Goal: Task Accomplishment & Management: Use online tool/utility

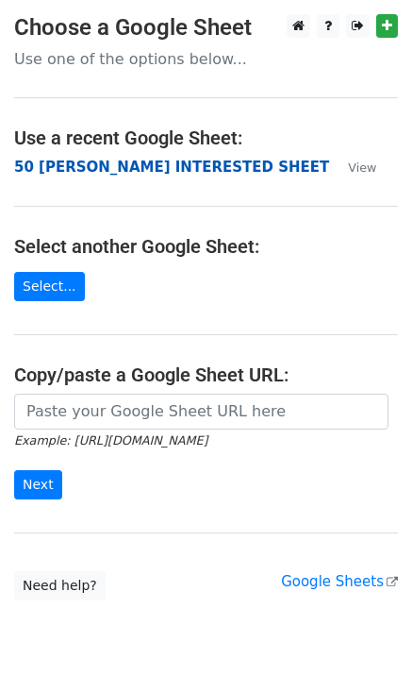
click at [89, 167] on strong "50 [PERSON_NAME] INTERESTED SHEET" at bounding box center [171, 167] width 315 height 17
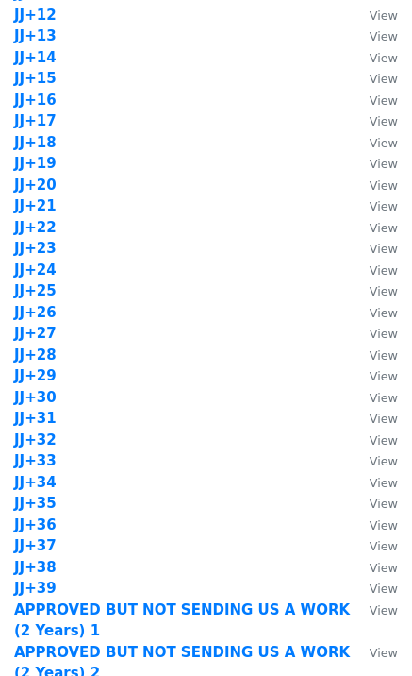
scroll to position [1510, 0]
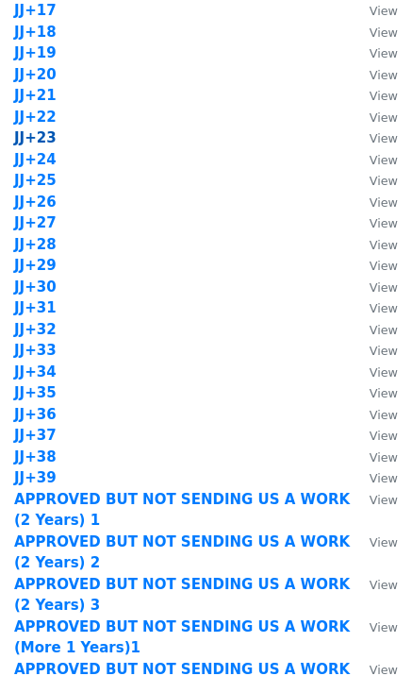
click at [45, 141] on strong "JJ+23" at bounding box center [35, 137] width 42 height 17
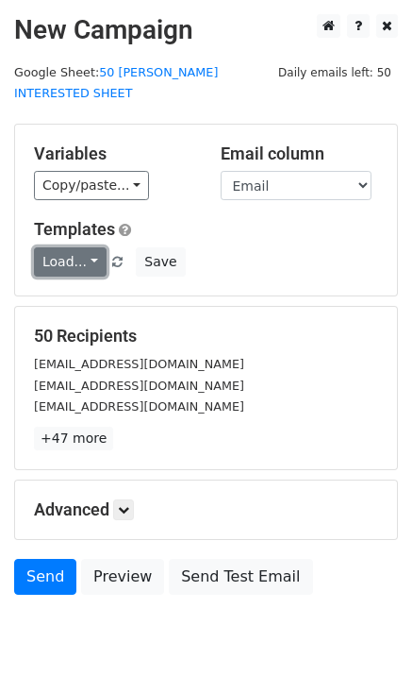
click at [73, 249] on link "Load..." at bounding box center [70, 261] width 73 height 29
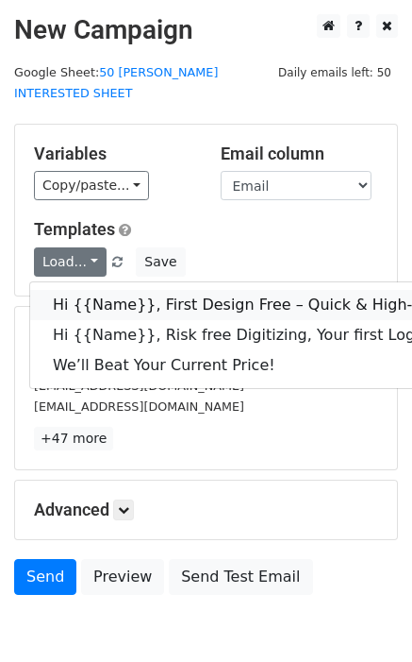
click at [131, 290] on link "Hi {{Name}}, First Design Free – Quick & High-Quality Digitizing!" at bounding box center [301, 305] width 542 height 30
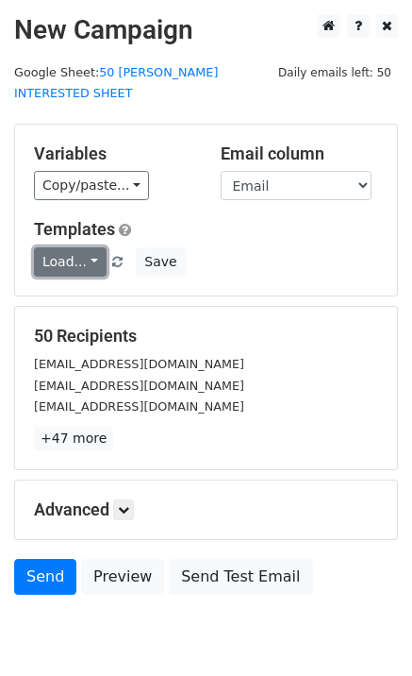
click at [55, 248] on link "Load..." at bounding box center [70, 261] width 73 height 29
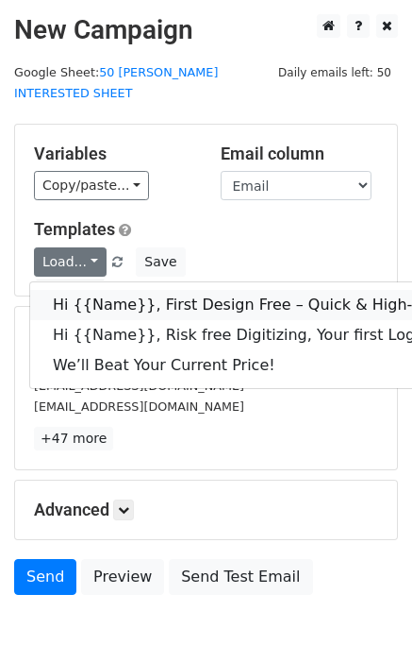
click at [96, 293] on link "Hi {{Name}}, First Design Free – Quick & High-Quality Digitizing!" at bounding box center [301, 305] width 542 height 30
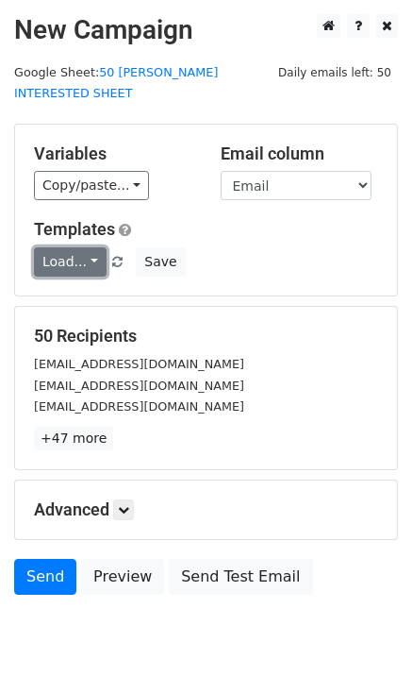
click at [59, 247] on link "Load..." at bounding box center [70, 261] width 73 height 29
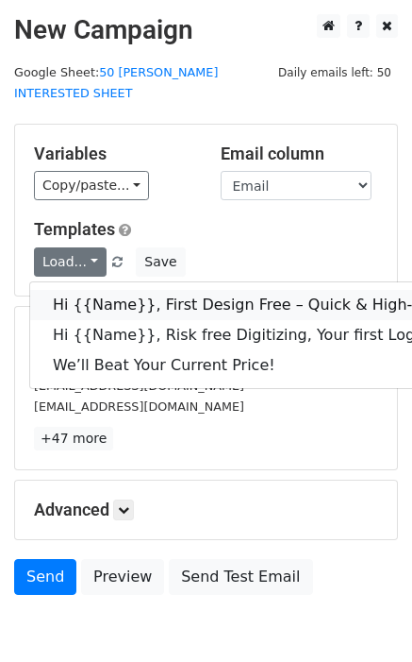
click at [113, 290] on link "Hi {{Name}}, First Design Free – Quick & High-Quality Digitizing!" at bounding box center [301, 305] width 542 height 30
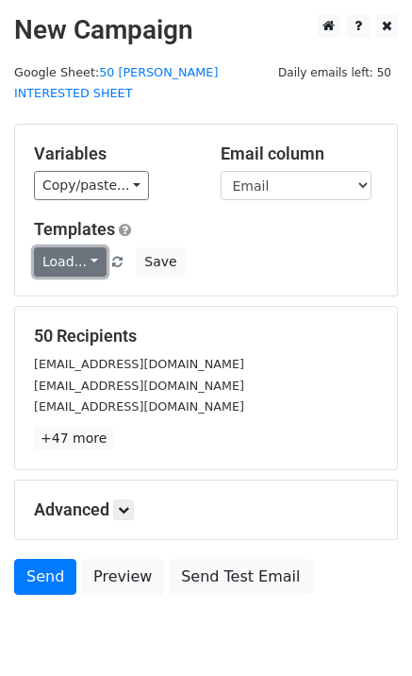
click at [77, 247] on link "Load..." at bounding box center [70, 261] width 73 height 29
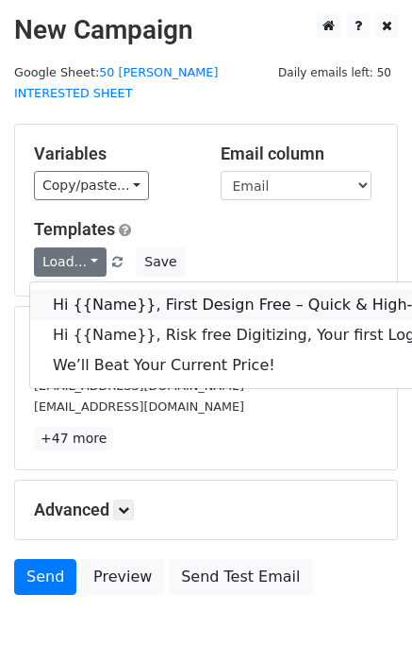
click at [108, 290] on link "Hi {{Name}}, First Design Free – Quick & High-Quality Digitizing!" at bounding box center [301, 305] width 542 height 30
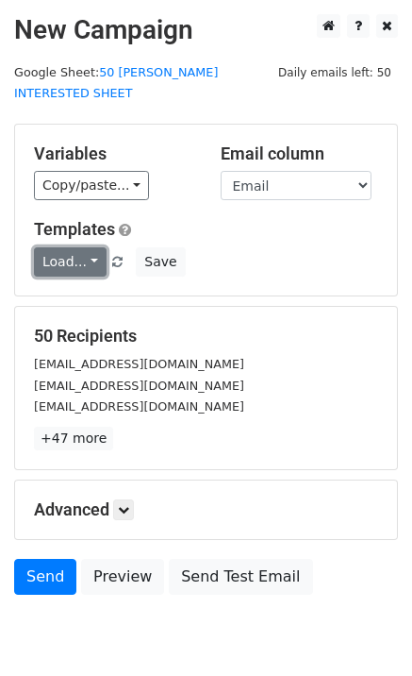
click at [66, 247] on link "Load..." at bounding box center [70, 261] width 73 height 29
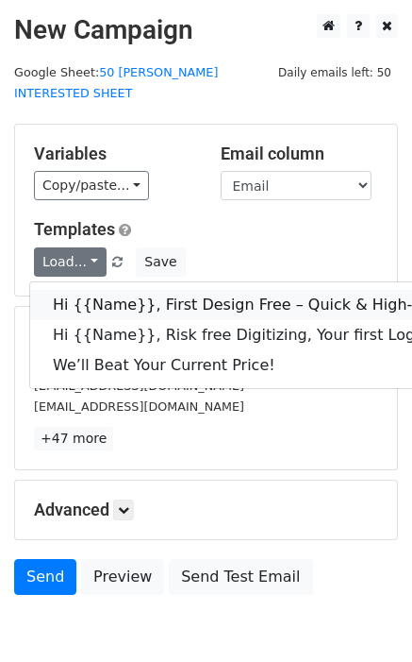
click at [156, 290] on link "Hi {{Name}}, First Design Free – Quick & High-Quality Digitizing!" at bounding box center [301, 305] width 542 height 30
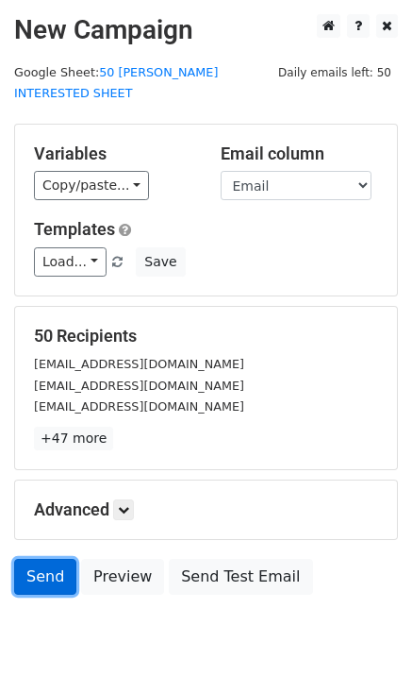
click at [39, 559] on link "Send" at bounding box center [45, 577] width 62 height 36
